Goal: Information Seeking & Learning: Find specific fact

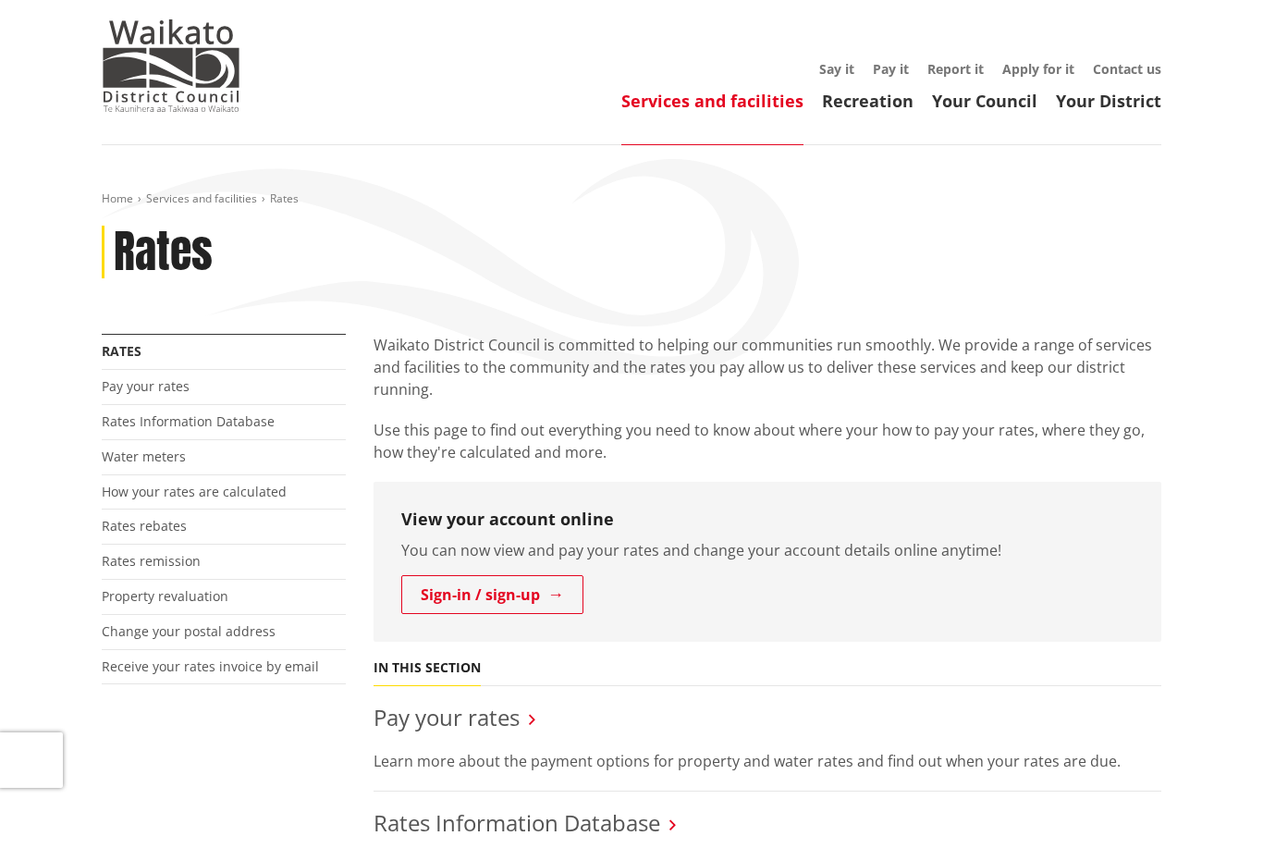
scroll to position [38, 0]
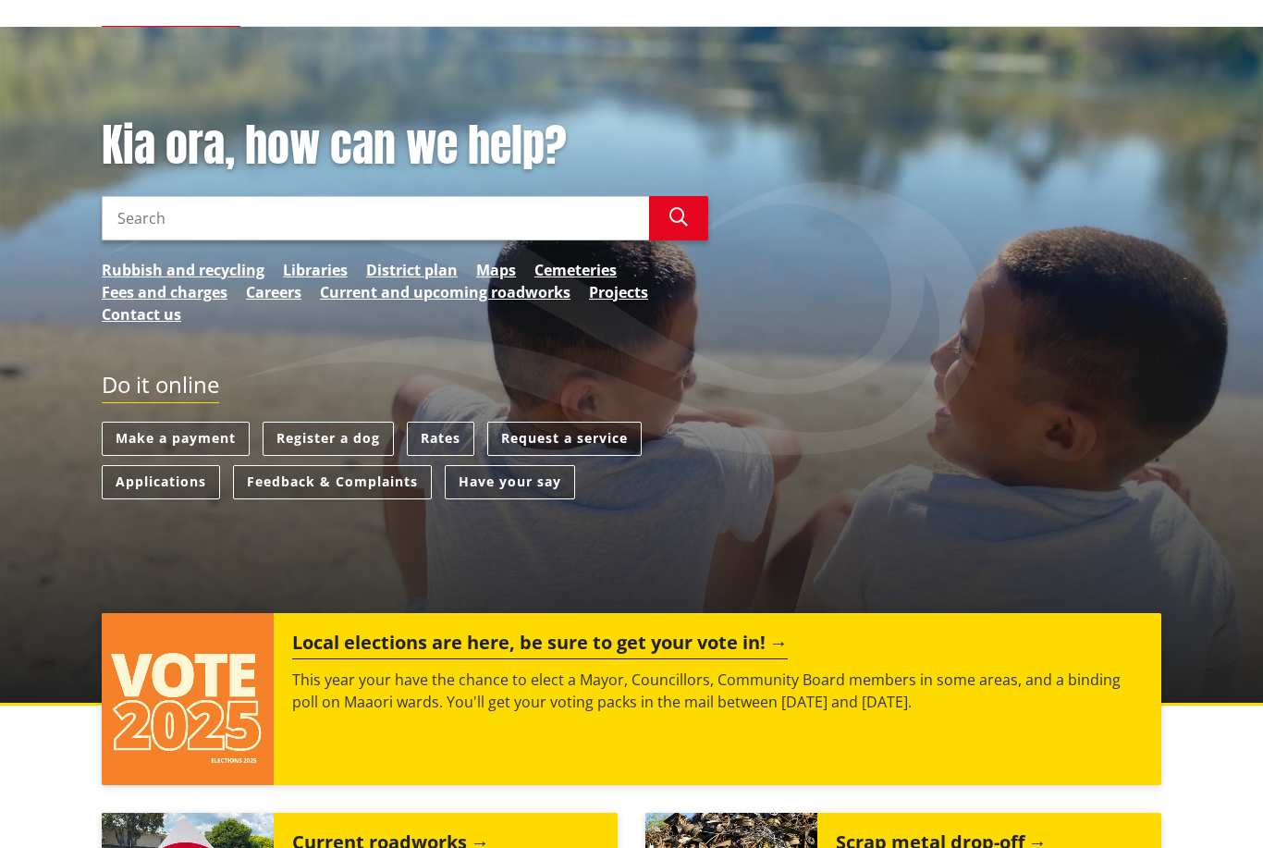
scroll to position [172, 0]
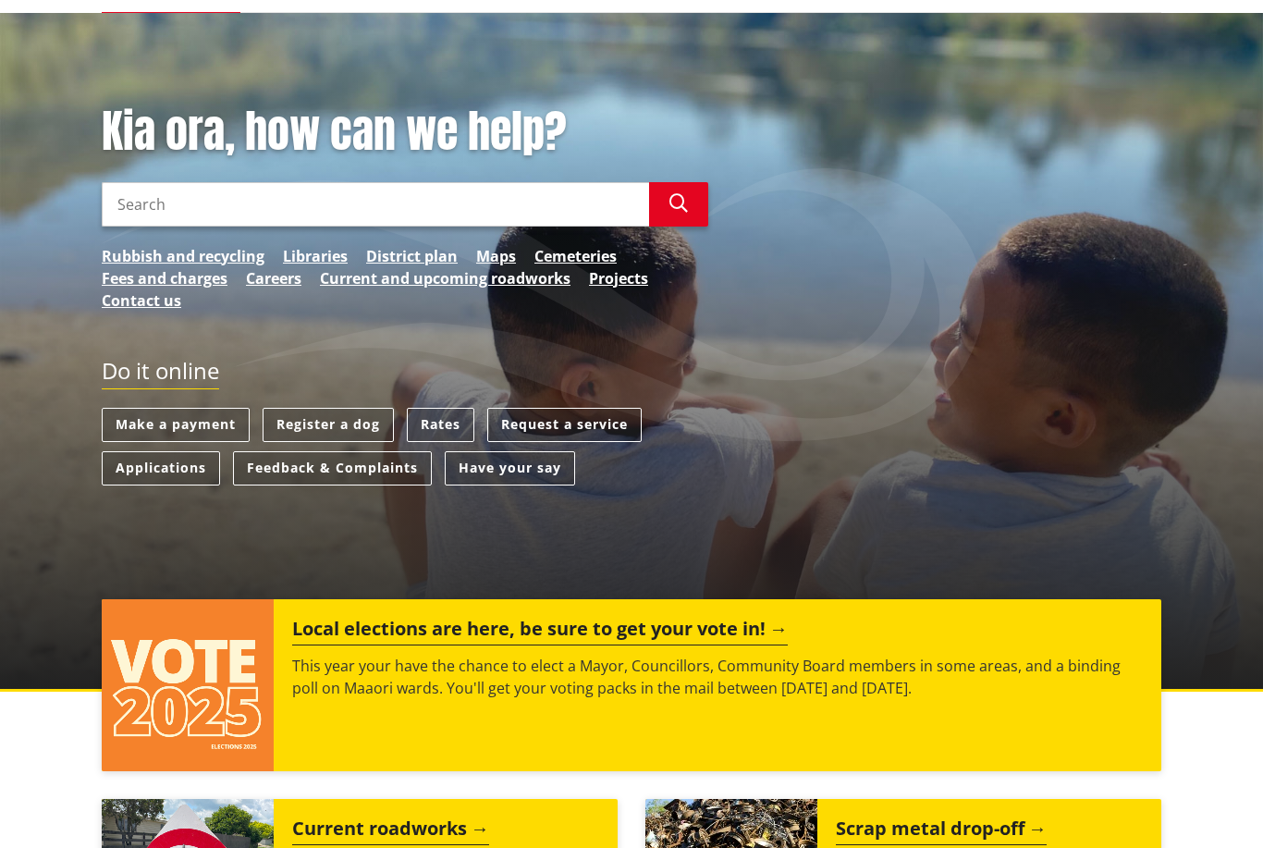
click at [422, 426] on link "Rates" at bounding box center [440, 425] width 67 height 34
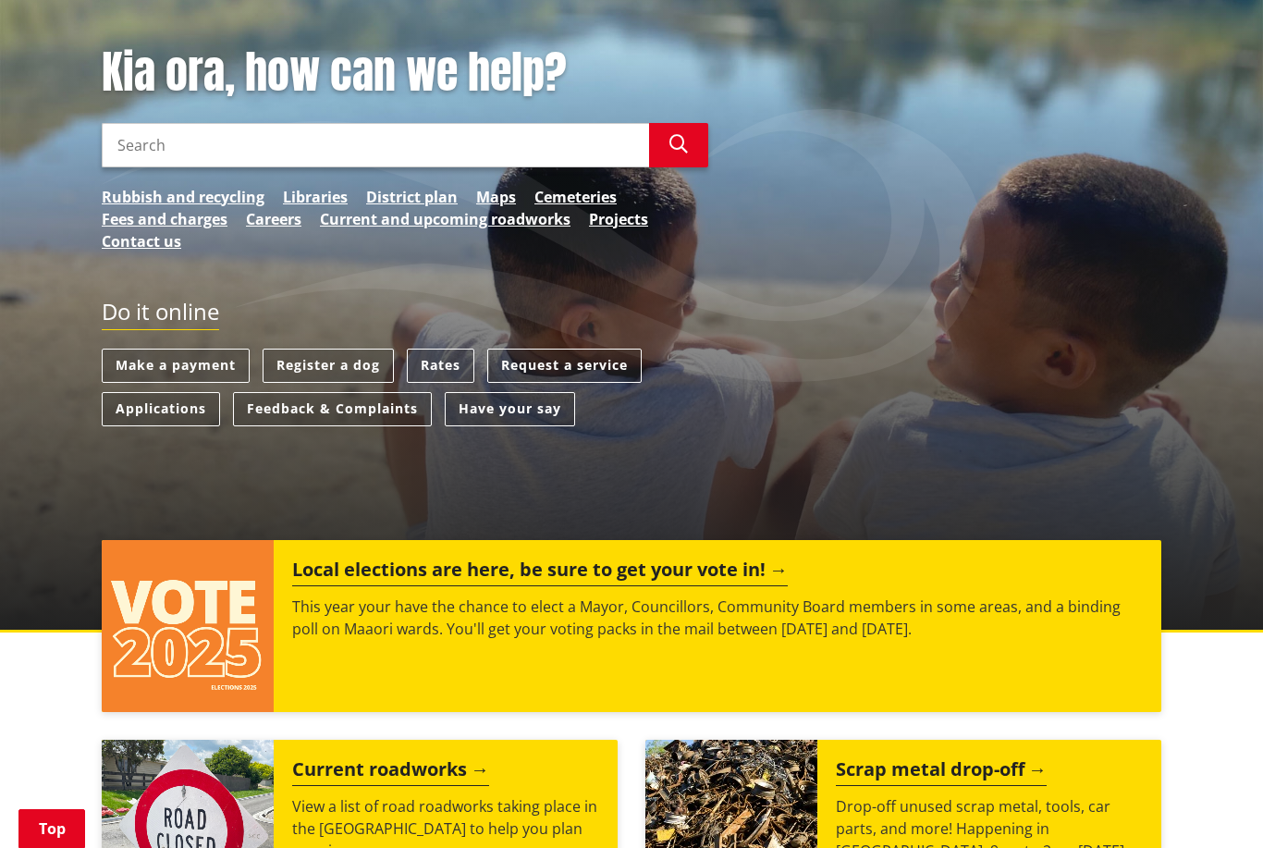
click at [158, 135] on input "Search" at bounding box center [375, 145] width 547 height 44
type input "When rates sure fue"
click at [150, 143] on input "When rates sure fue" at bounding box center [375, 145] width 547 height 44
type input "When rates are due"
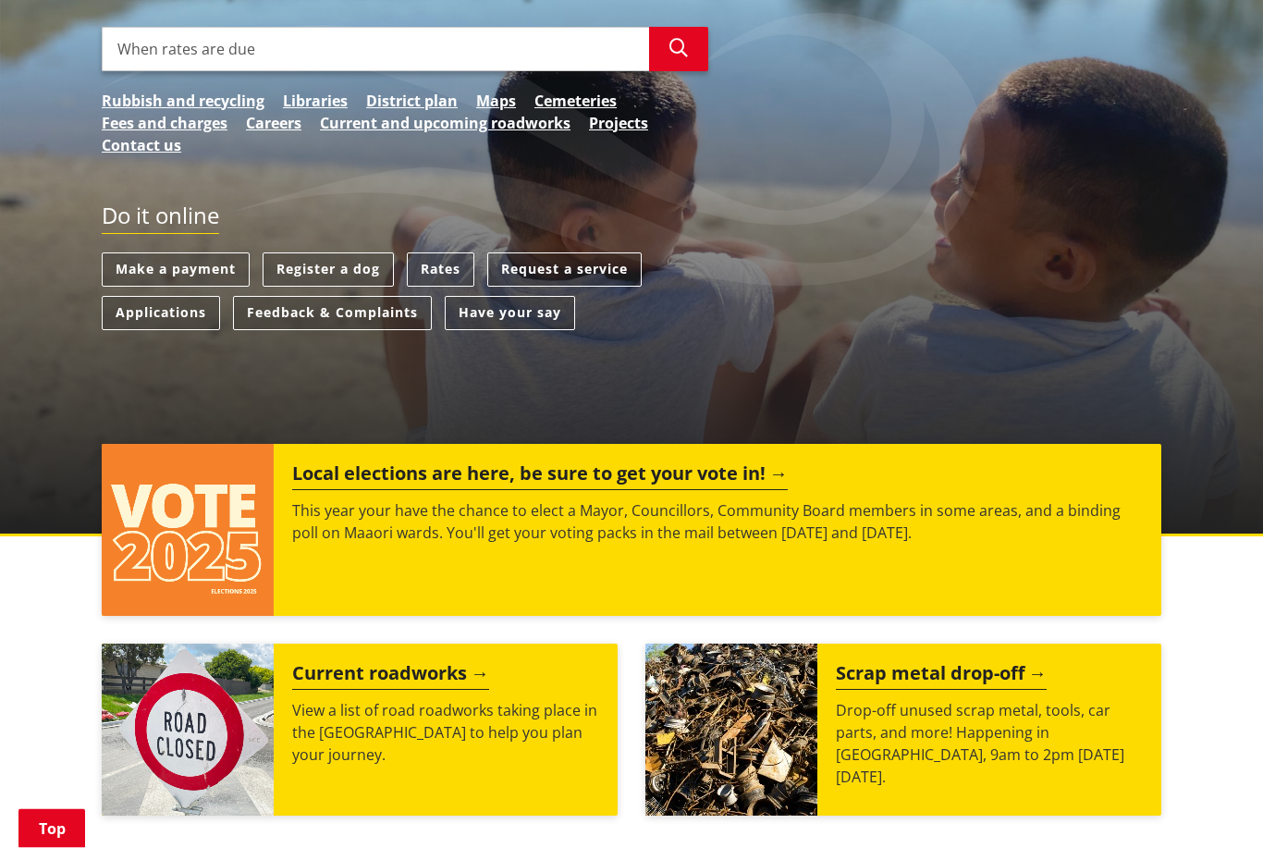
scroll to position [327, 0]
click at [435, 258] on link "Rates" at bounding box center [440, 269] width 67 height 34
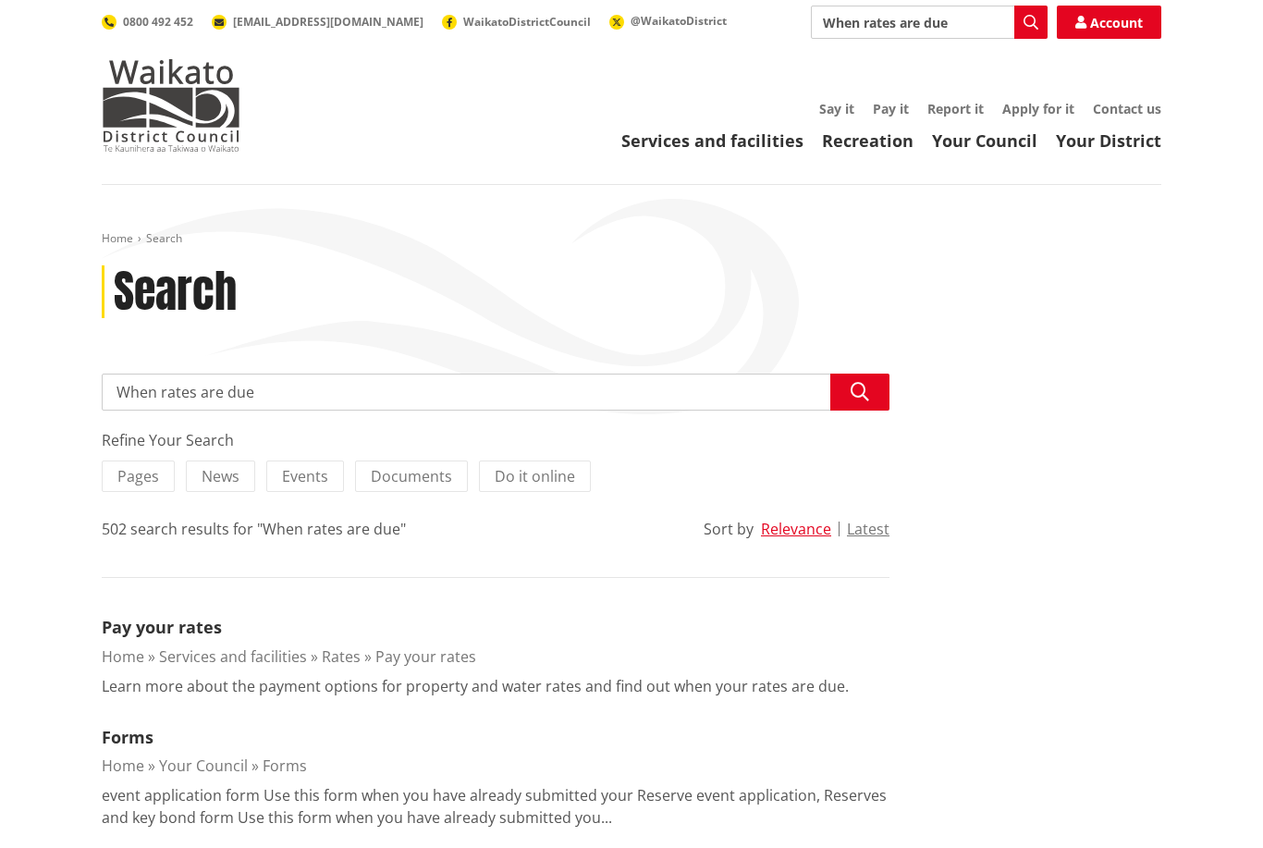
click at [837, 409] on button "Search" at bounding box center [859, 391] width 59 height 37
click at [856, 403] on button "Search" at bounding box center [859, 391] width 59 height 37
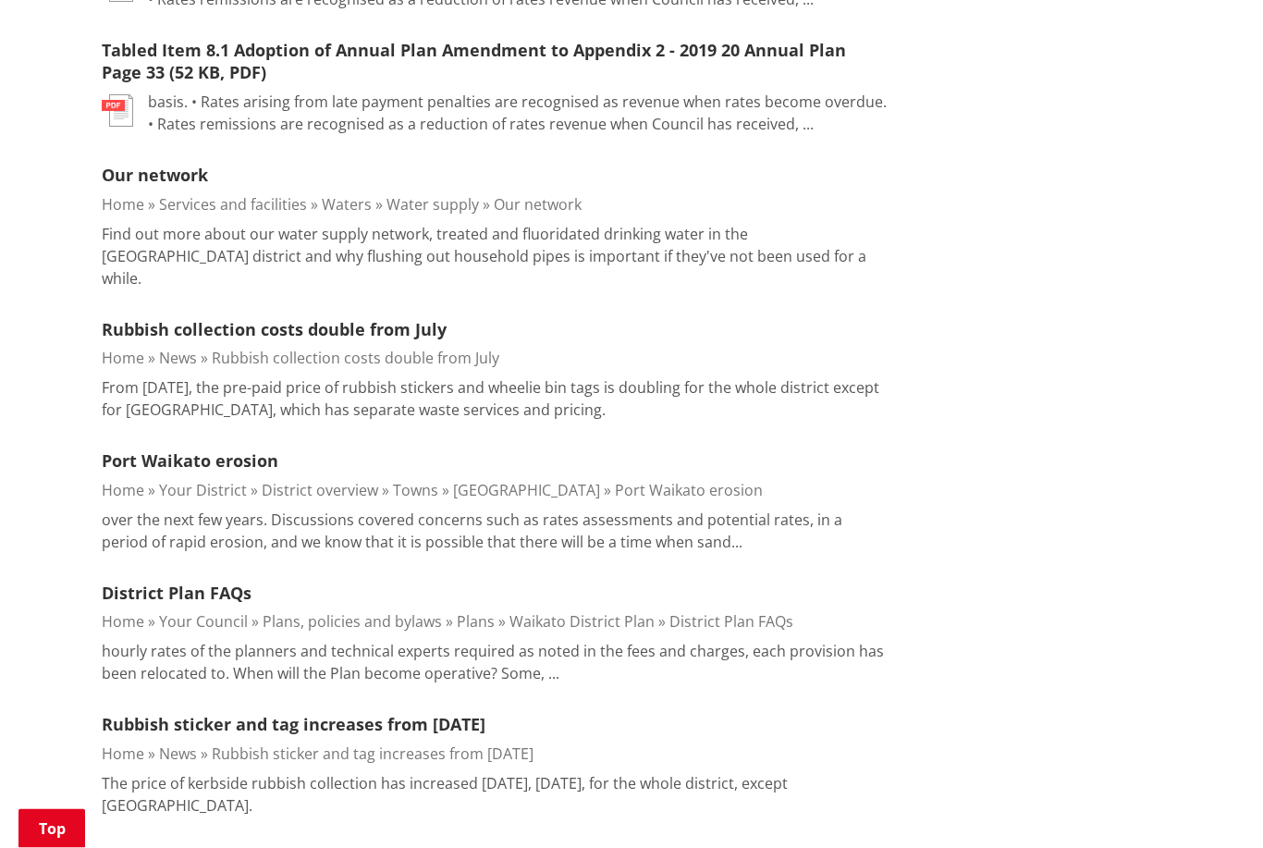
scroll to position [1579, 0]
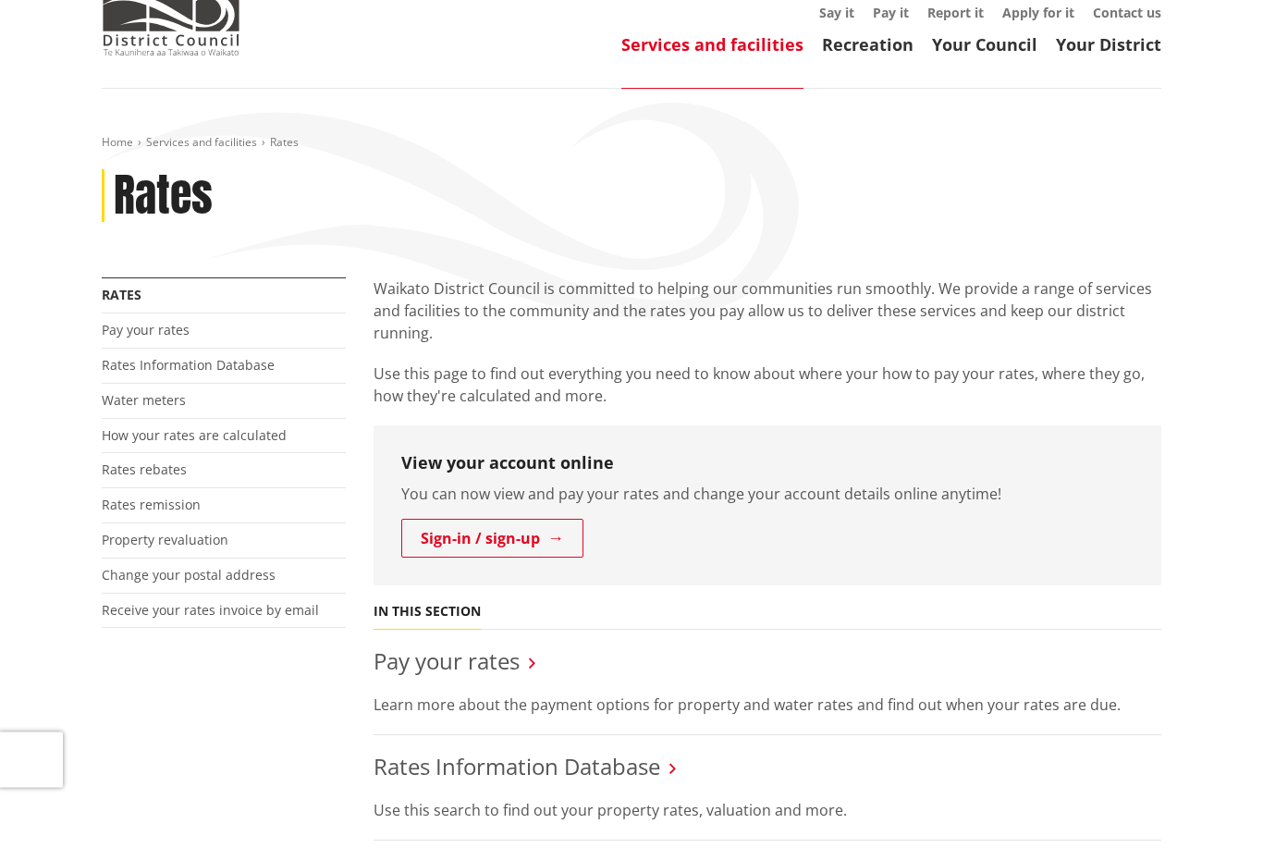
scroll to position [96, 0]
click at [473, 667] on link "Pay your rates" at bounding box center [446, 660] width 146 height 31
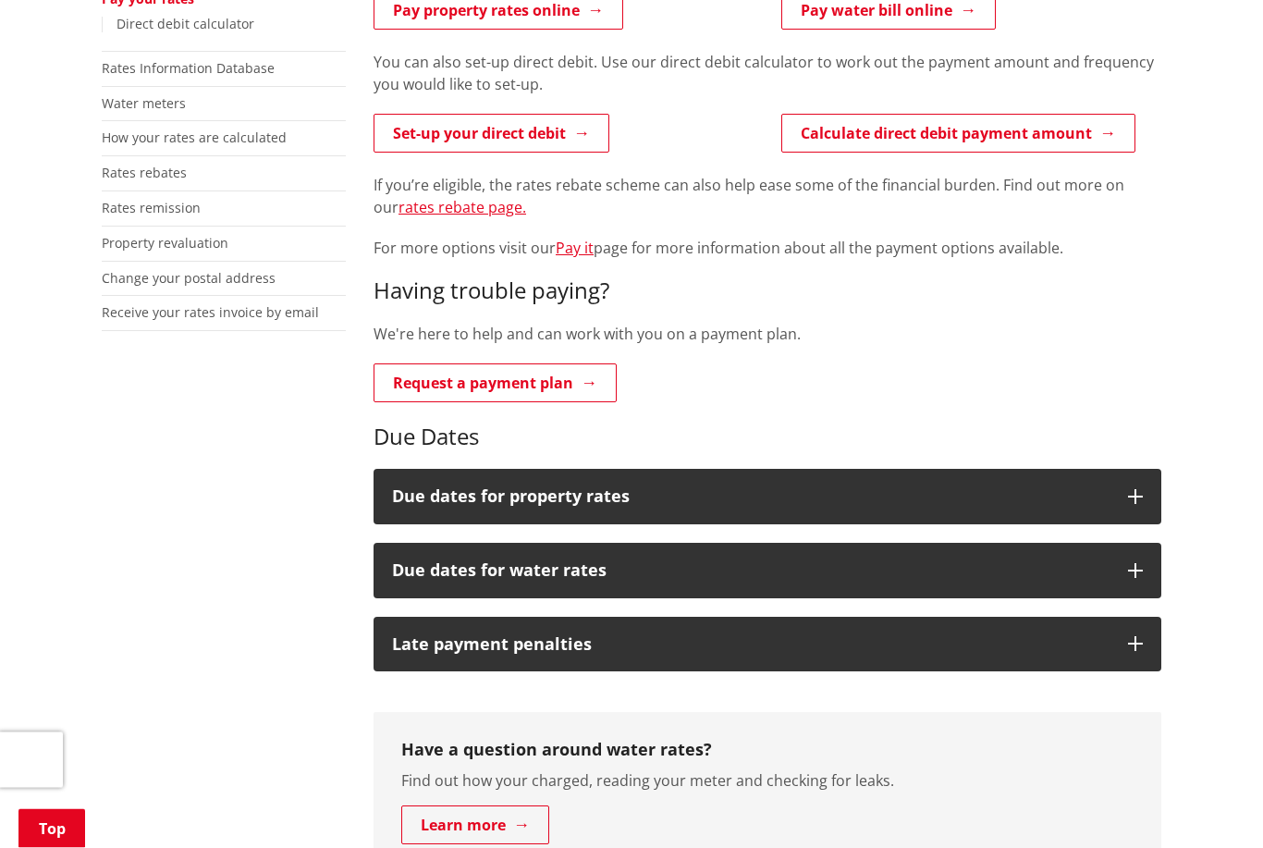
scroll to position [427, 0]
click at [1128, 491] on icon "button" at bounding box center [1135, 496] width 15 height 15
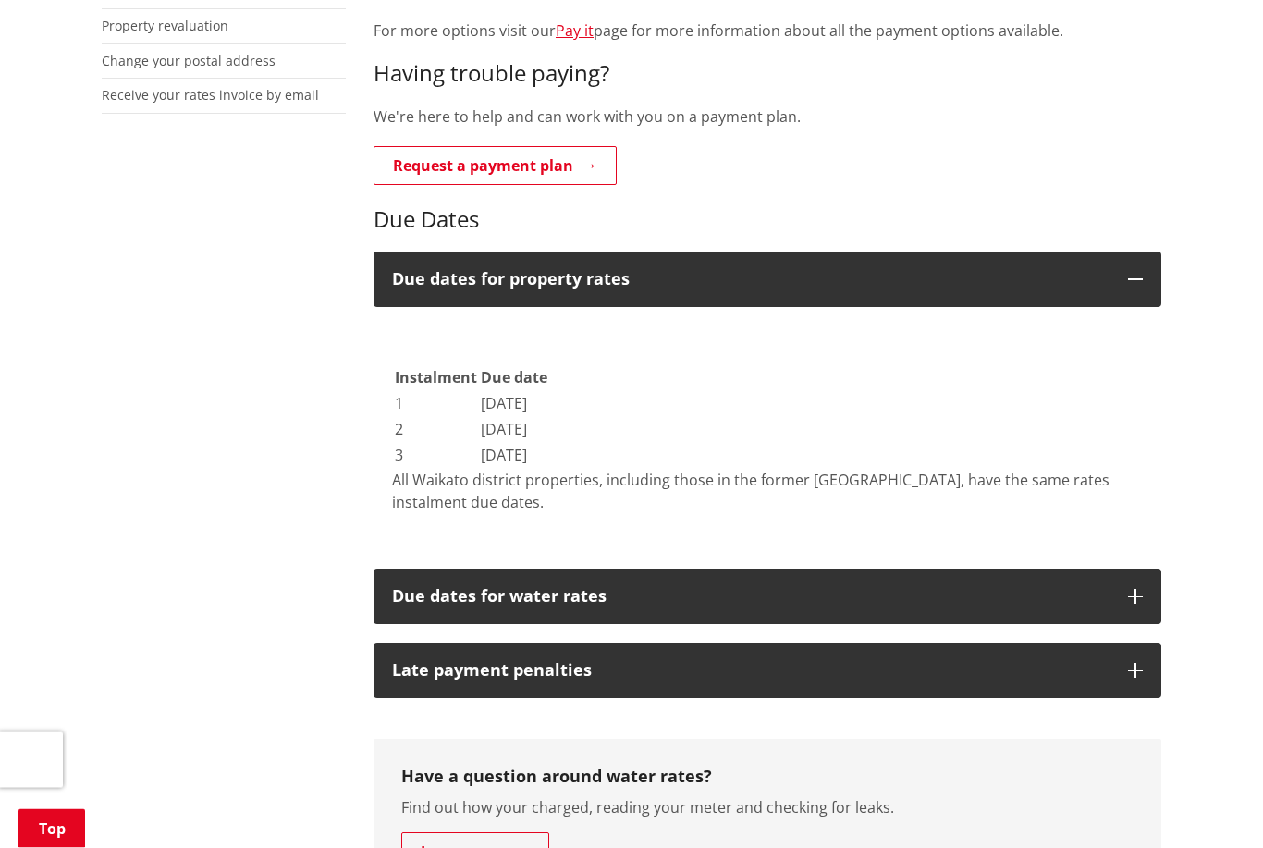
scroll to position [642, 0]
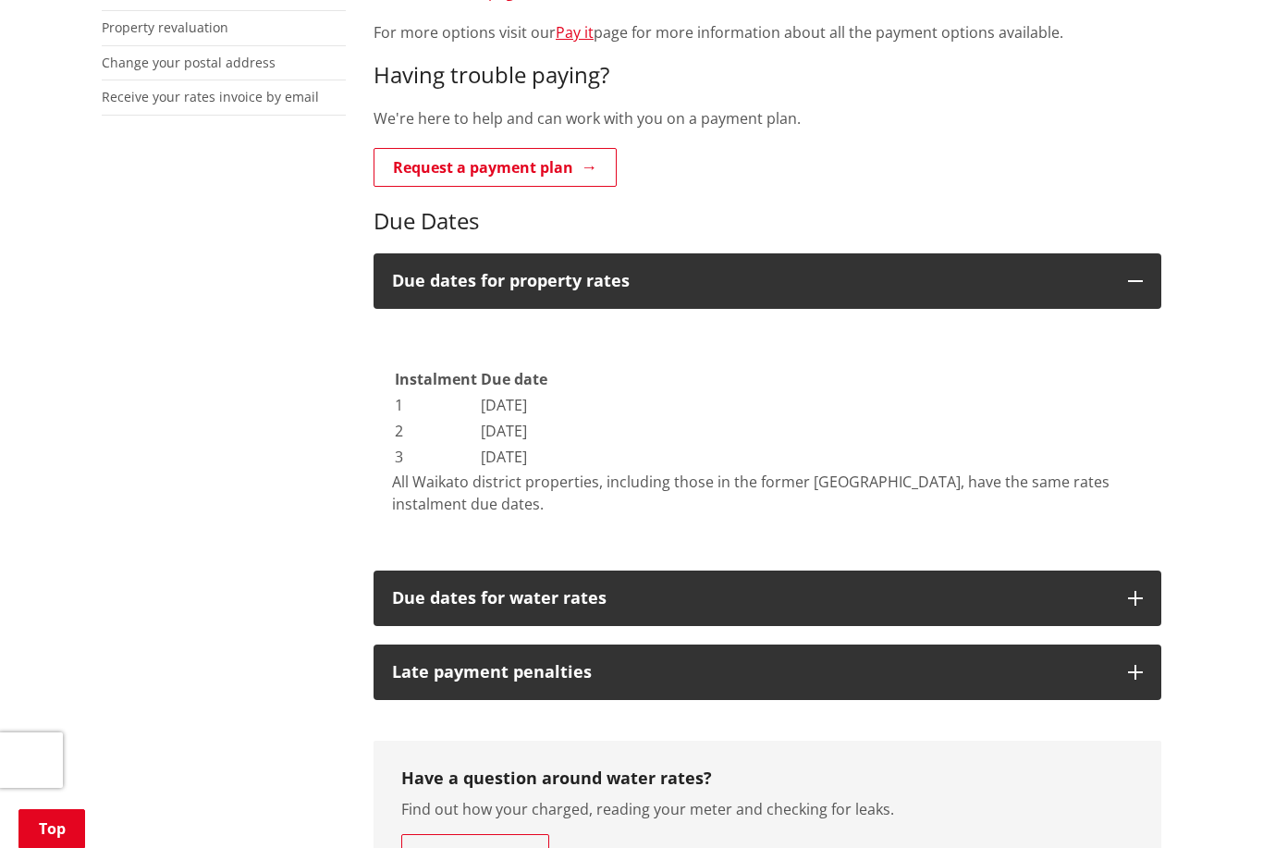
click at [1135, 592] on icon "button" at bounding box center [1135, 598] width 15 height 15
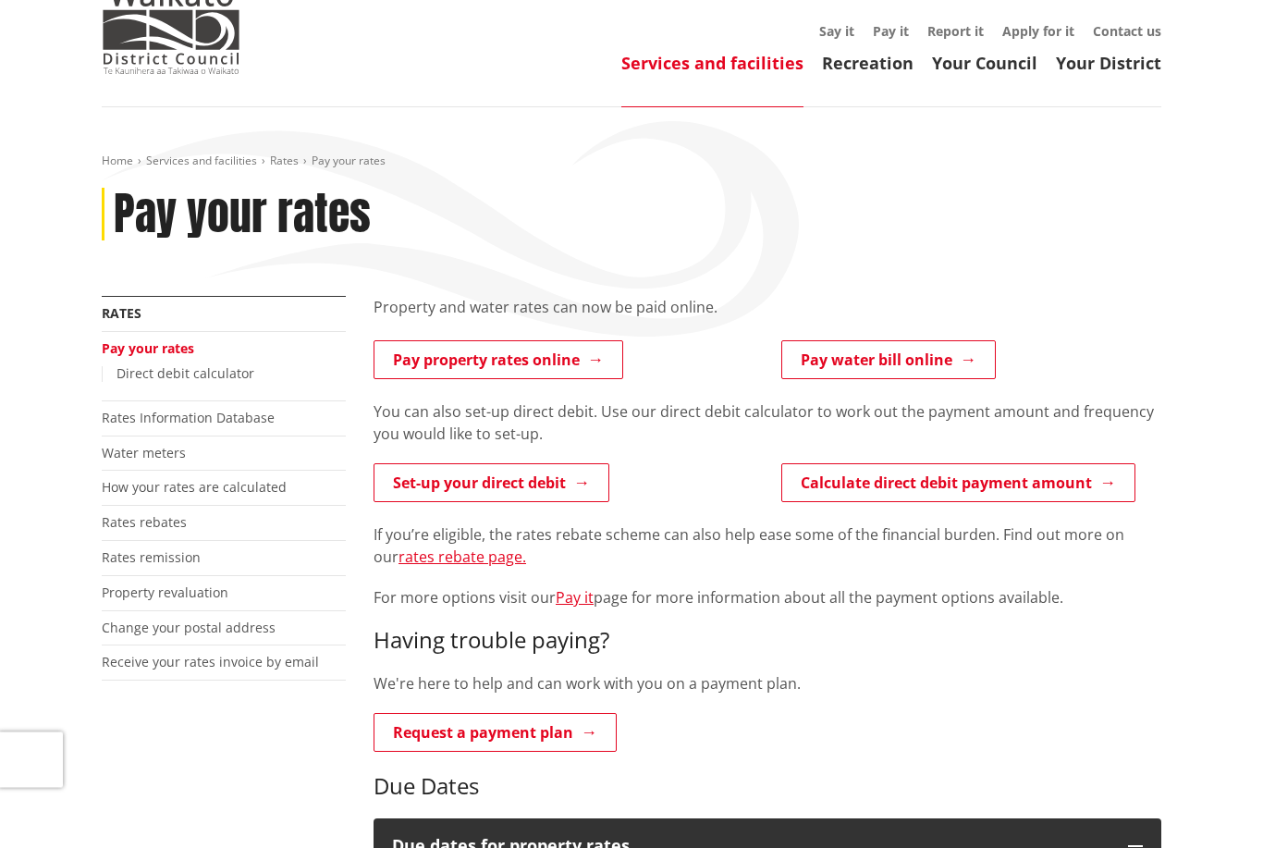
scroll to position [0, 0]
